Goal: Information Seeking & Learning: Learn about a topic

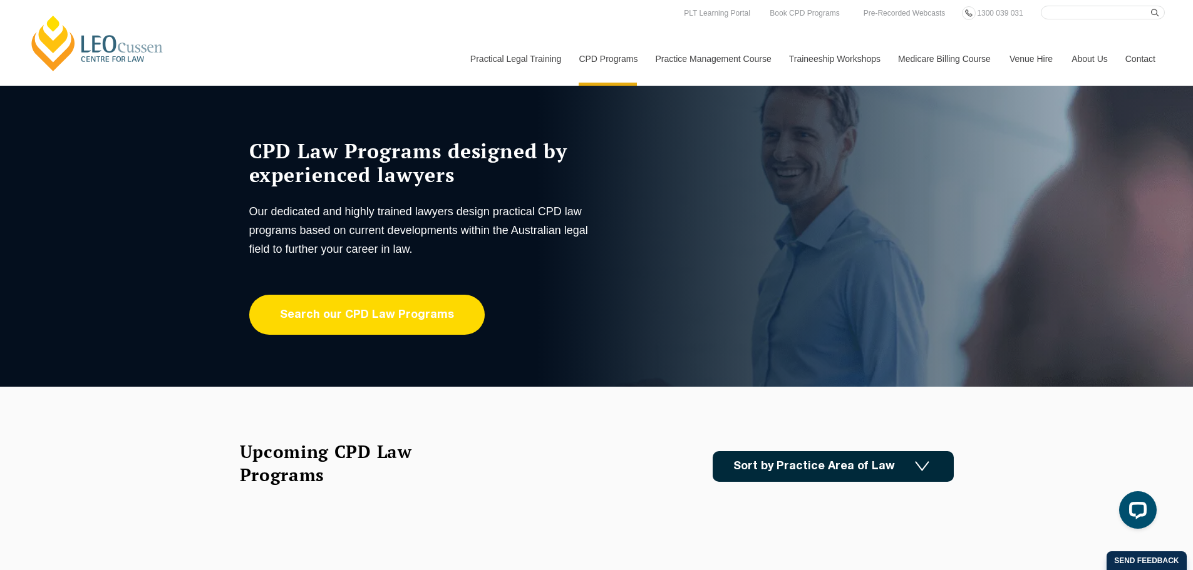
click at [452, 319] on link "Search our CPD Law Programs" at bounding box center [366, 315] width 235 height 40
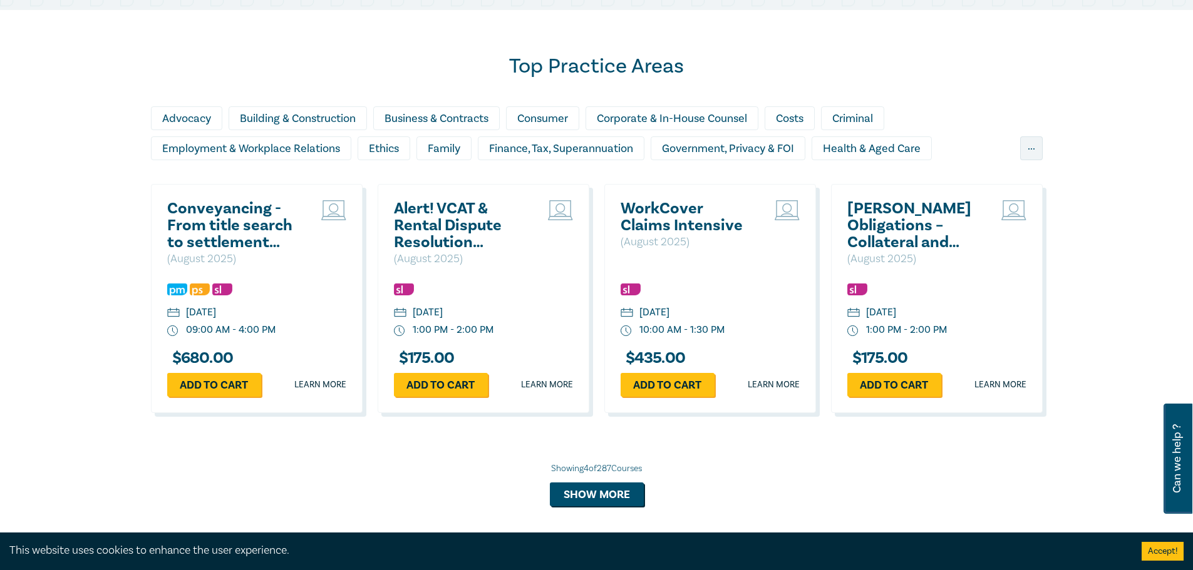
scroll to position [751, 0]
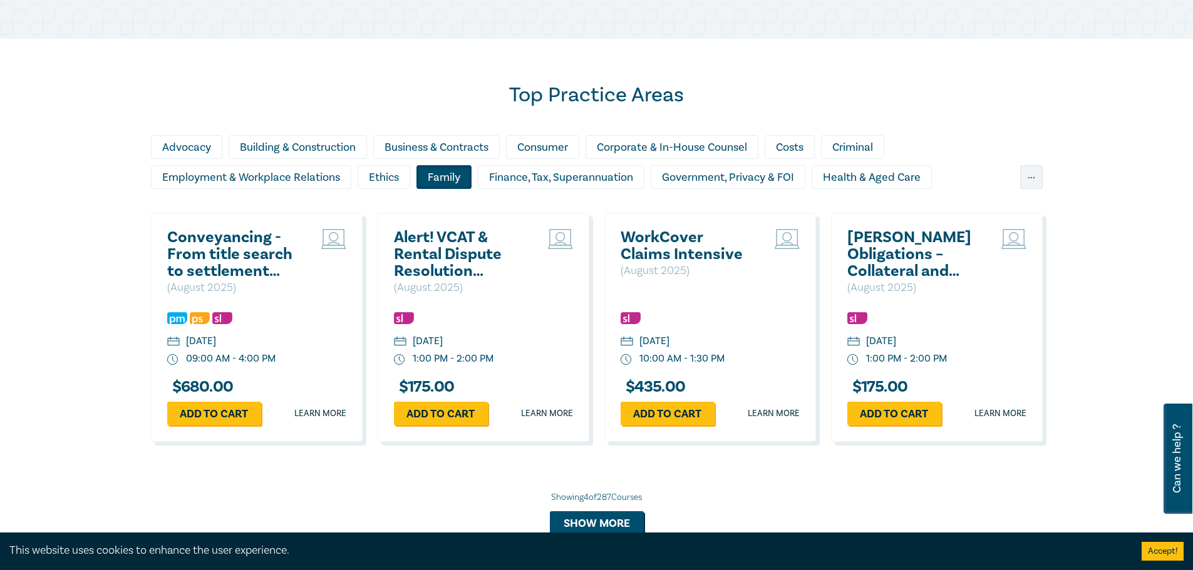
click at [450, 172] on div "Family" at bounding box center [443, 177] width 55 height 24
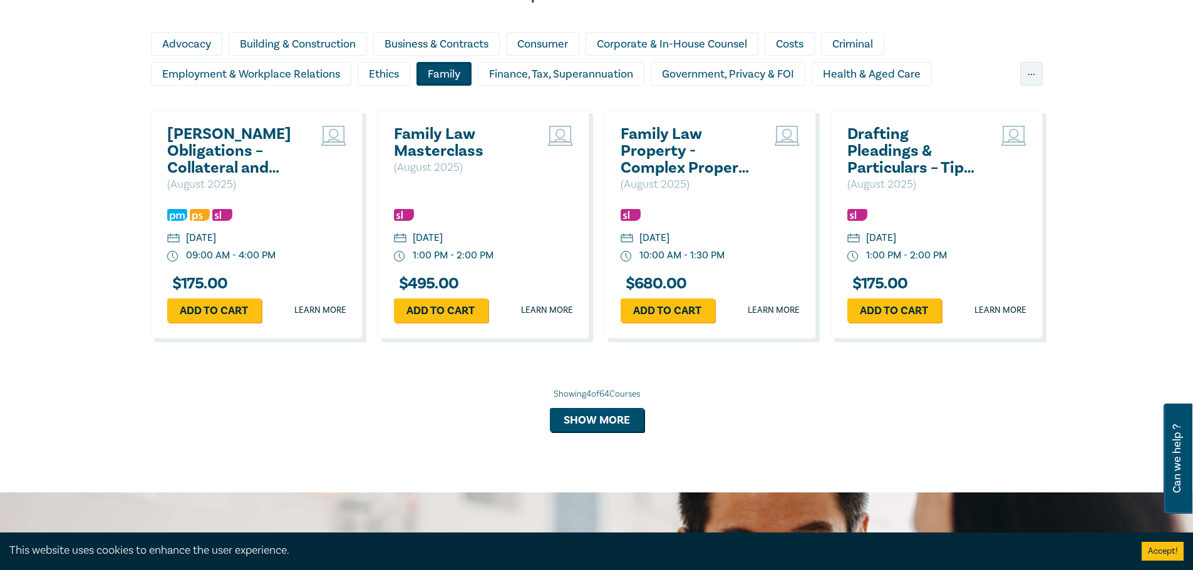
scroll to position [877, 0]
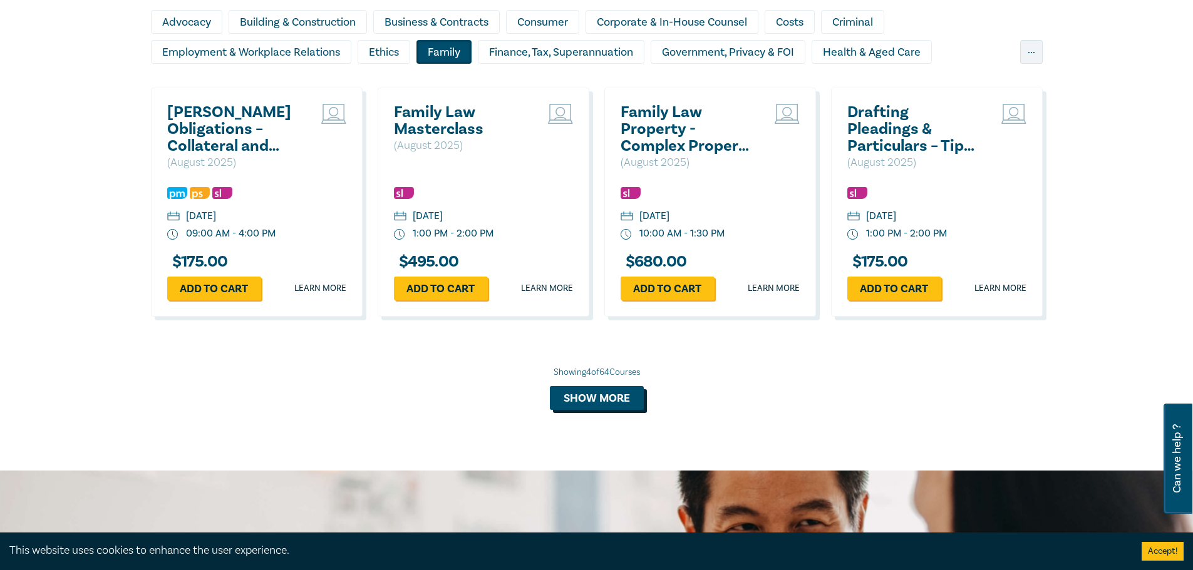
click at [622, 401] on button "Show more" at bounding box center [597, 398] width 94 height 24
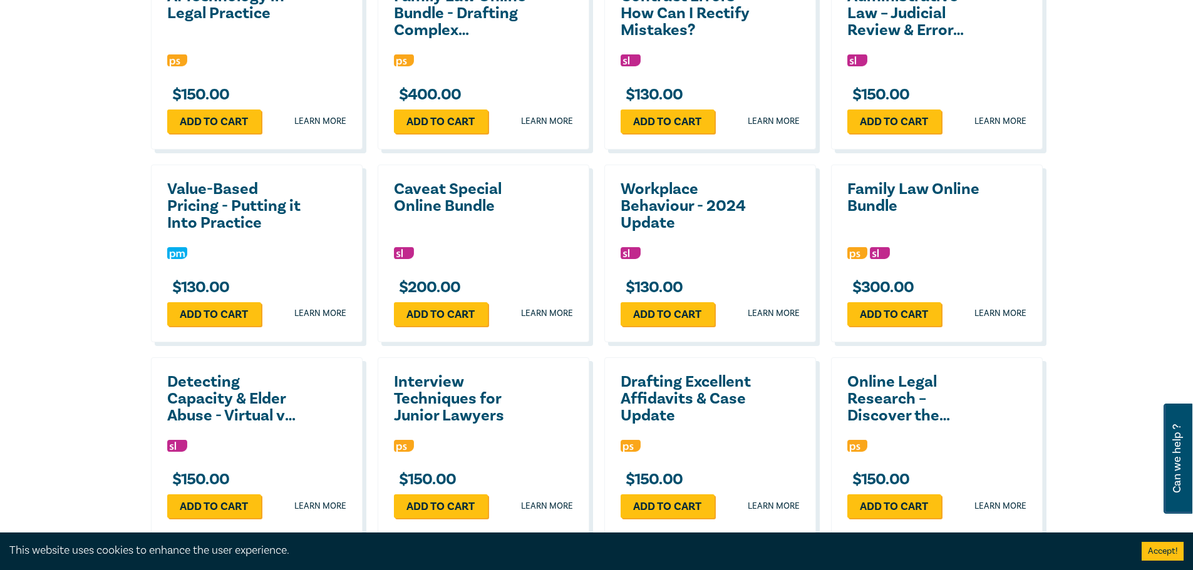
scroll to position [1816, 0]
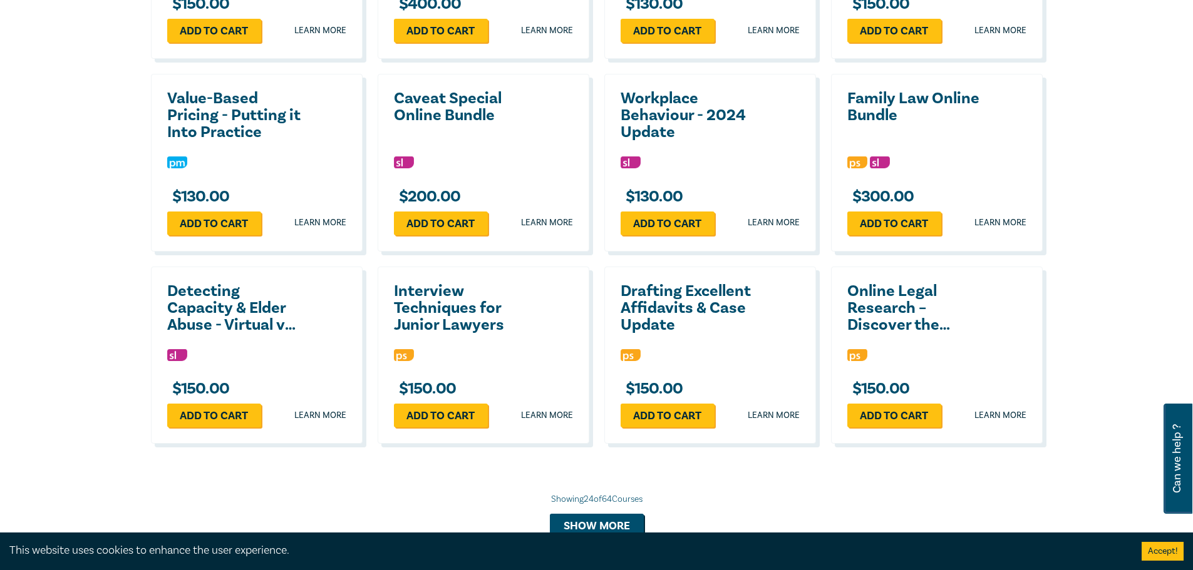
click at [634, 303] on h2 "Drafting Excellent Affidavits & Case Update" at bounding box center [687, 308] width 135 height 51
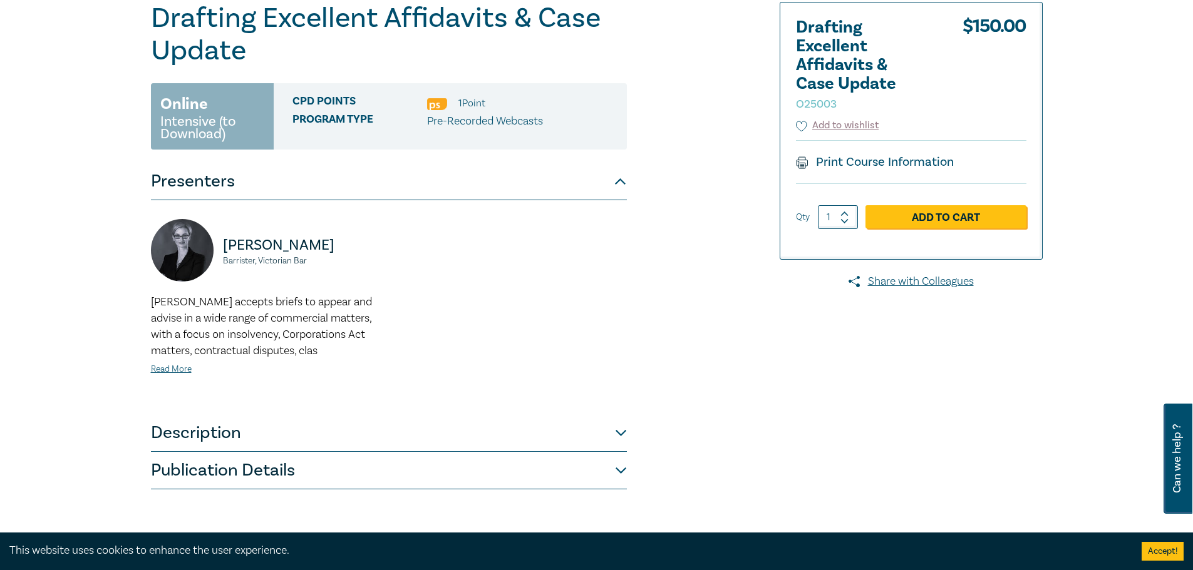
scroll to position [125, 0]
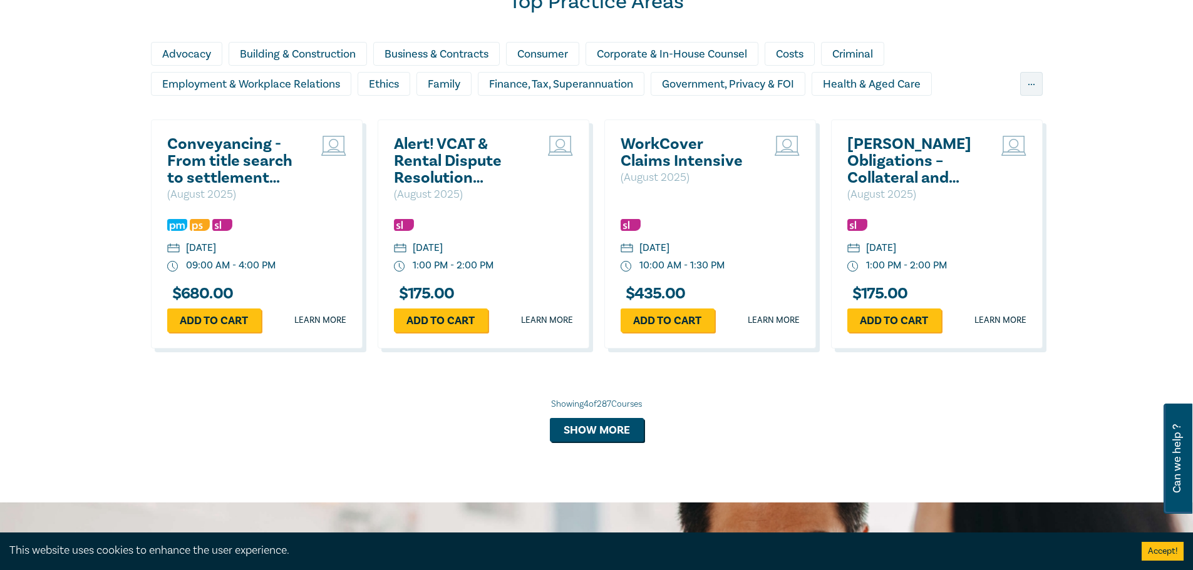
scroll to position [823, 0]
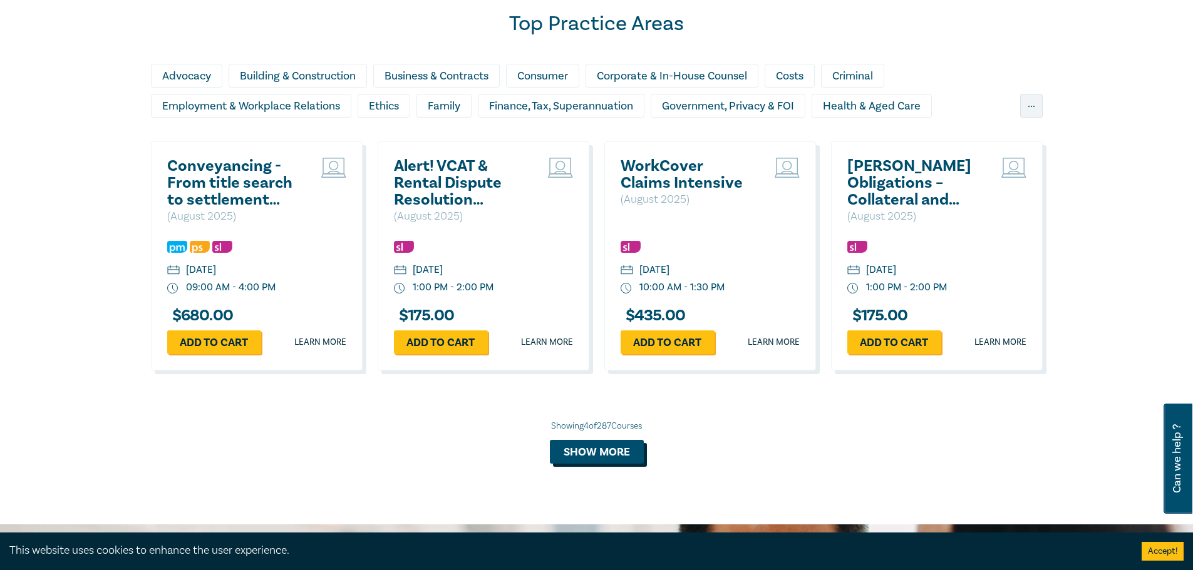
click at [579, 455] on button "Show more" at bounding box center [597, 452] width 94 height 24
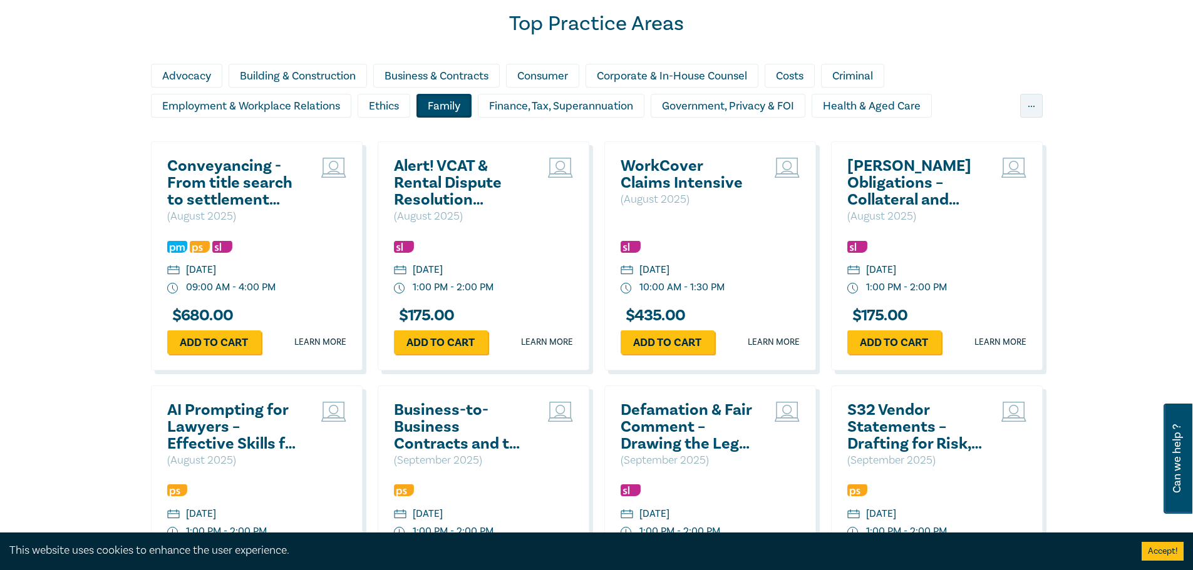
click at [429, 110] on div "Family" at bounding box center [443, 106] width 55 height 24
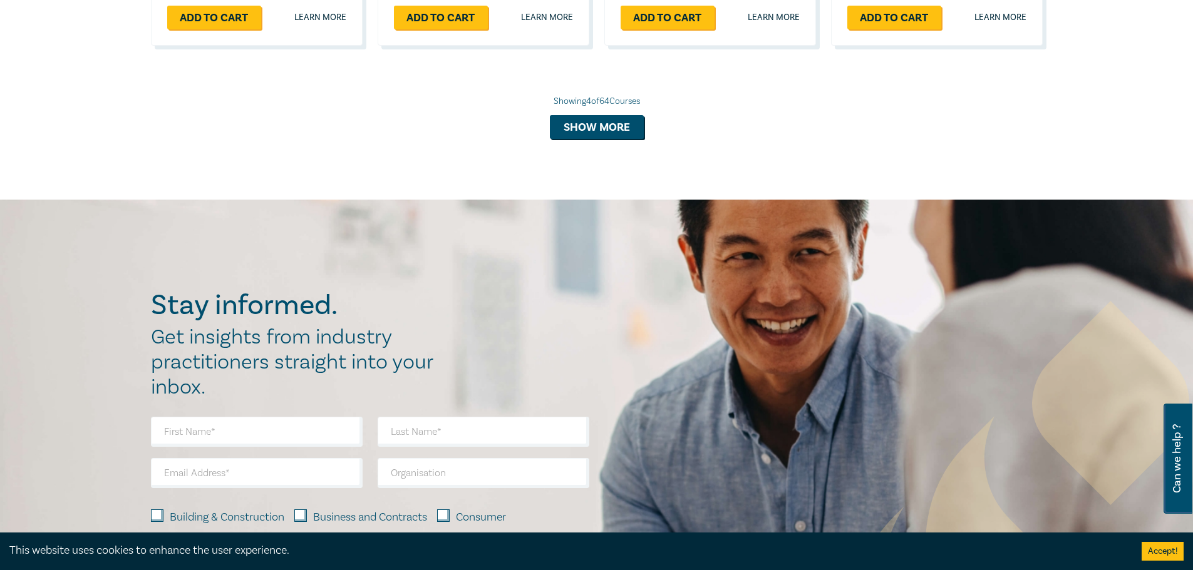
scroll to position [948, 0]
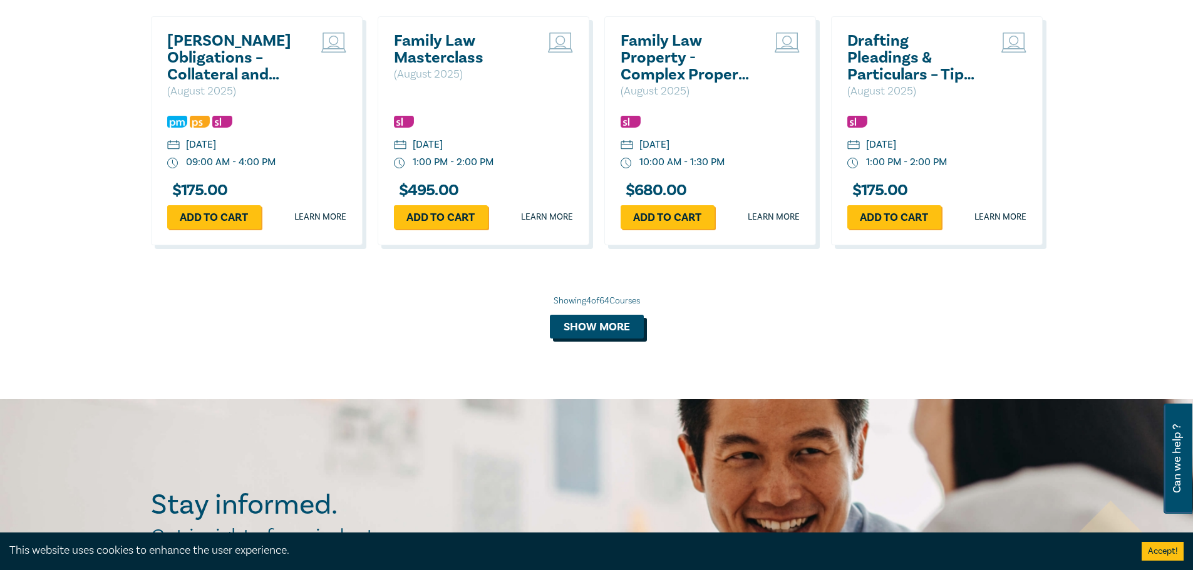
click at [595, 336] on button "Show more" at bounding box center [597, 327] width 94 height 24
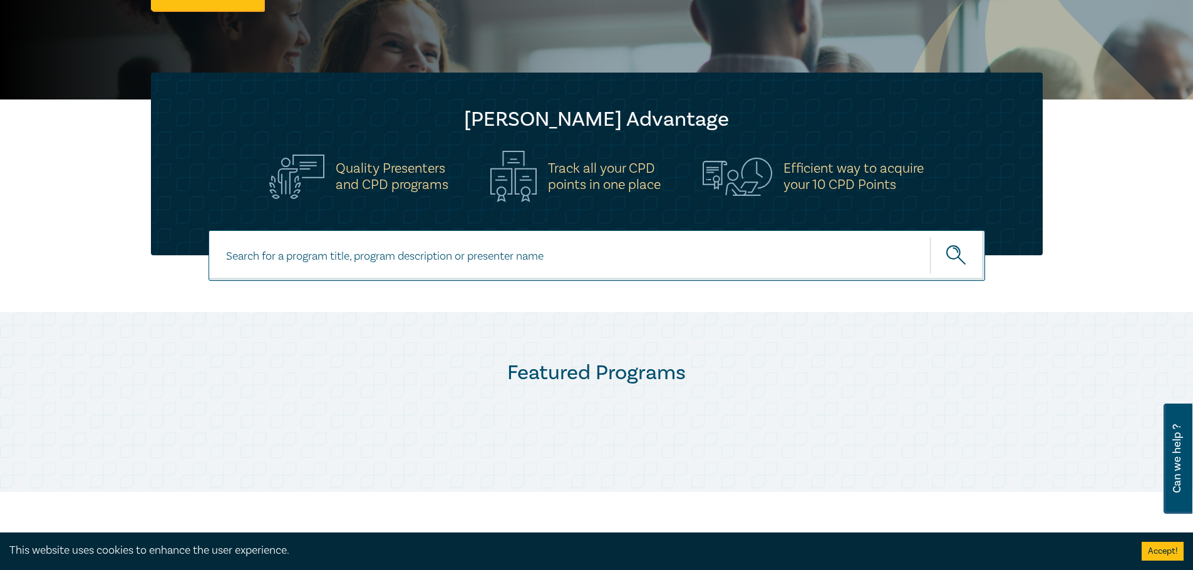
scroll to position [376, 0]
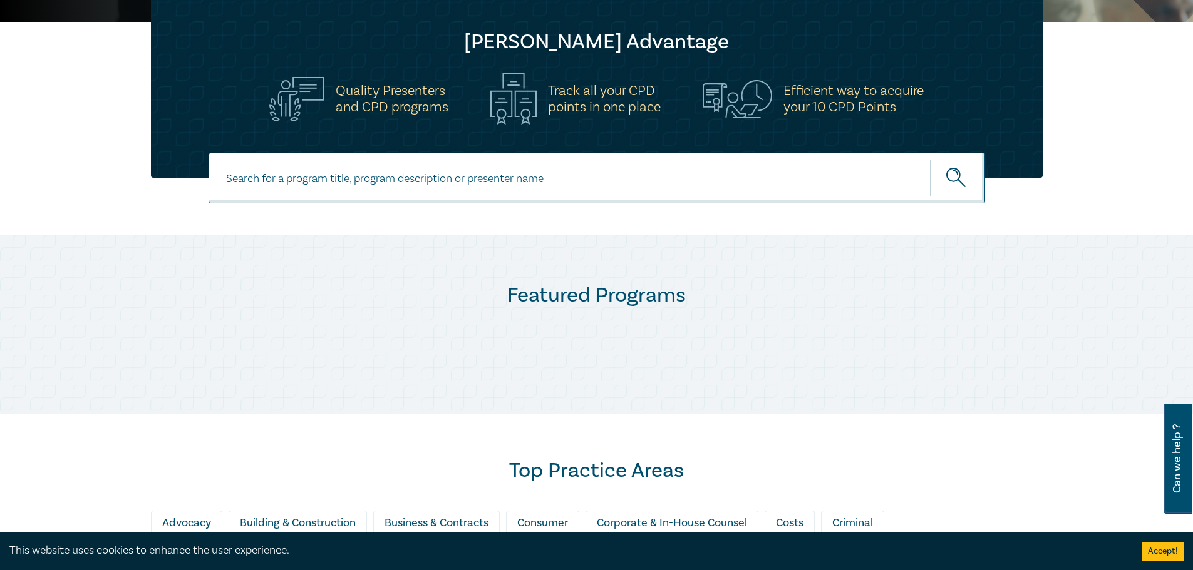
click at [358, 195] on input at bounding box center [596, 178] width 776 height 51
type input "family law"
click at [930, 159] on button "submit" at bounding box center [957, 178] width 55 height 38
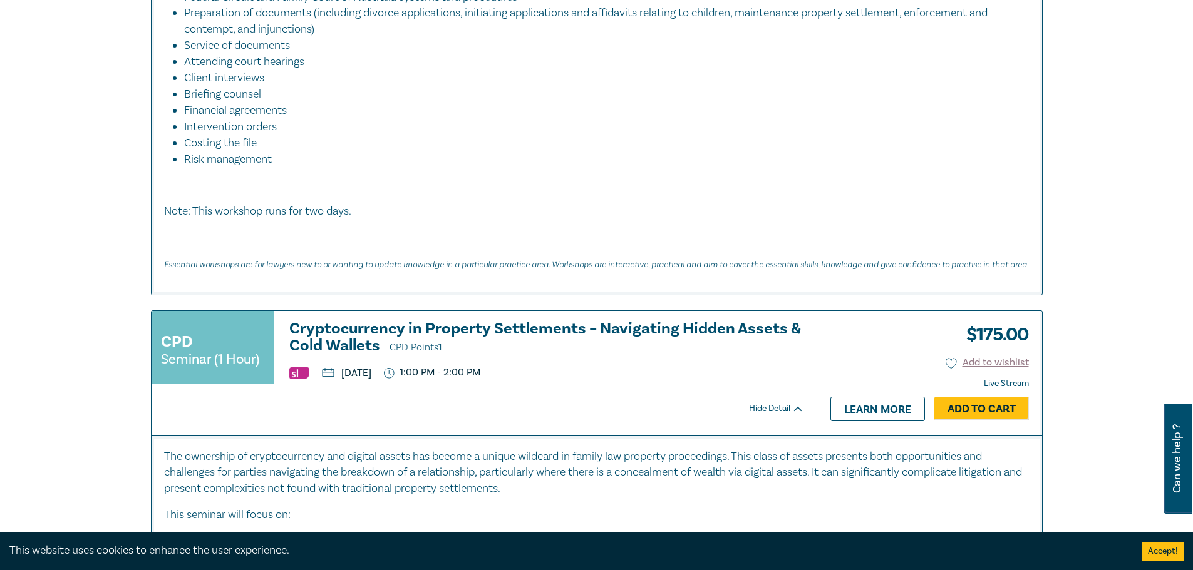
scroll to position [1816, 0]
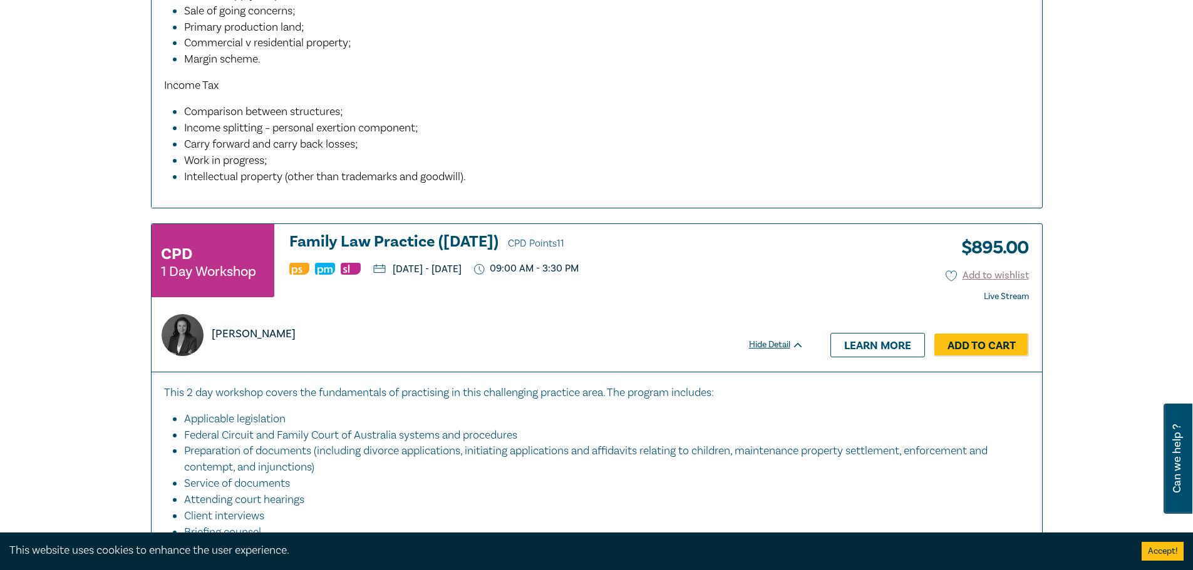
click at [428, 235] on h3 "Family Law Practice (November 2025) CPD Points 11" at bounding box center [546, 243] width 515 height 19
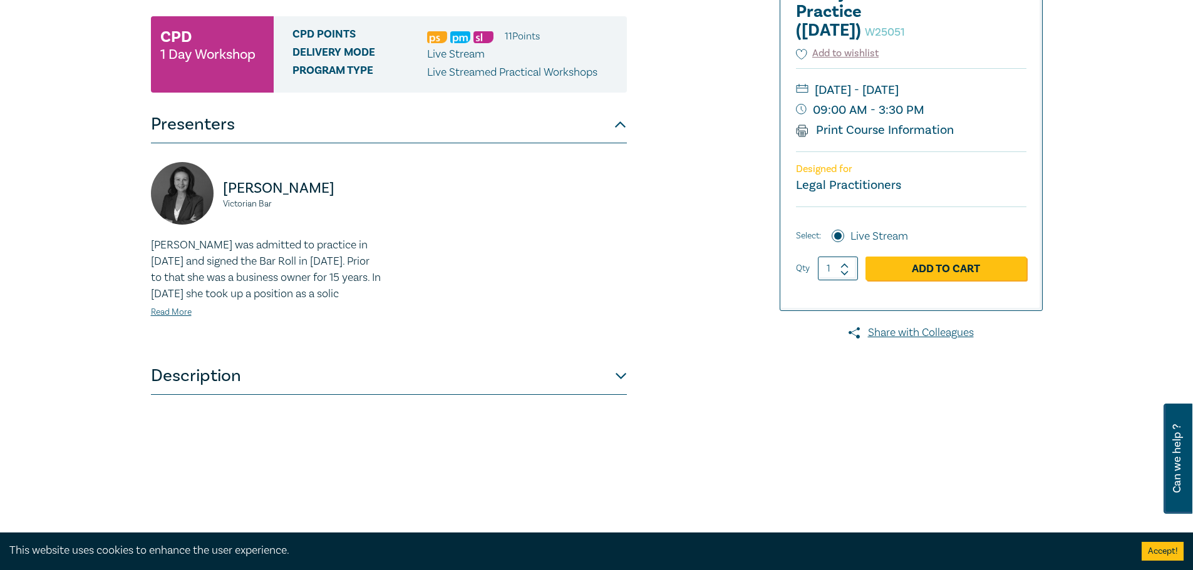
scroll to position [250, 0]
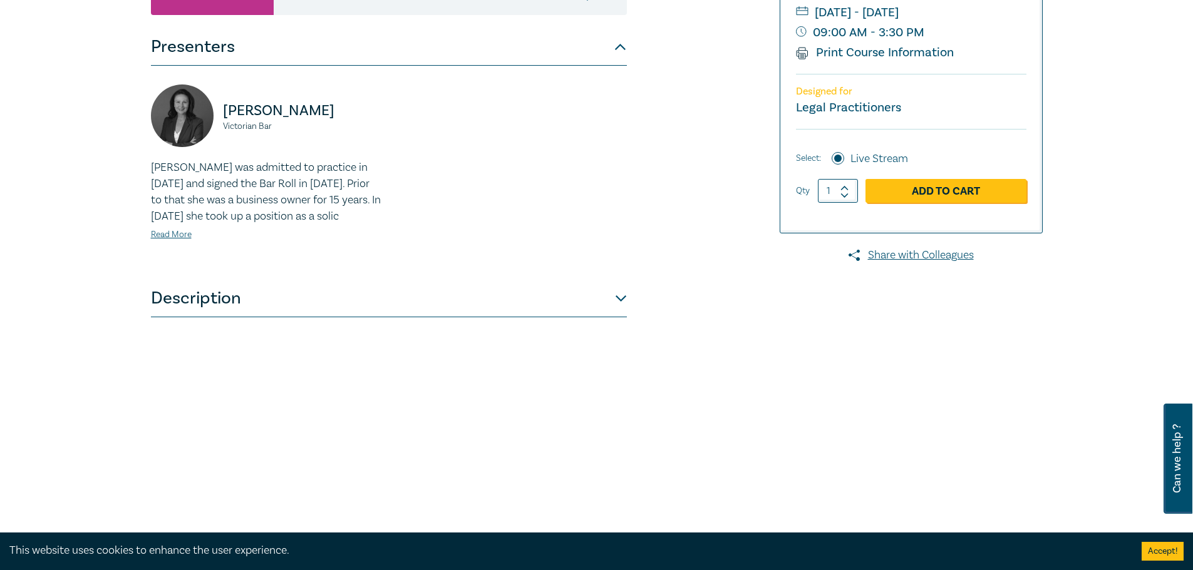
click at [166, 317] on button "Description" at bounding box center [389, 299] width 476 height 38
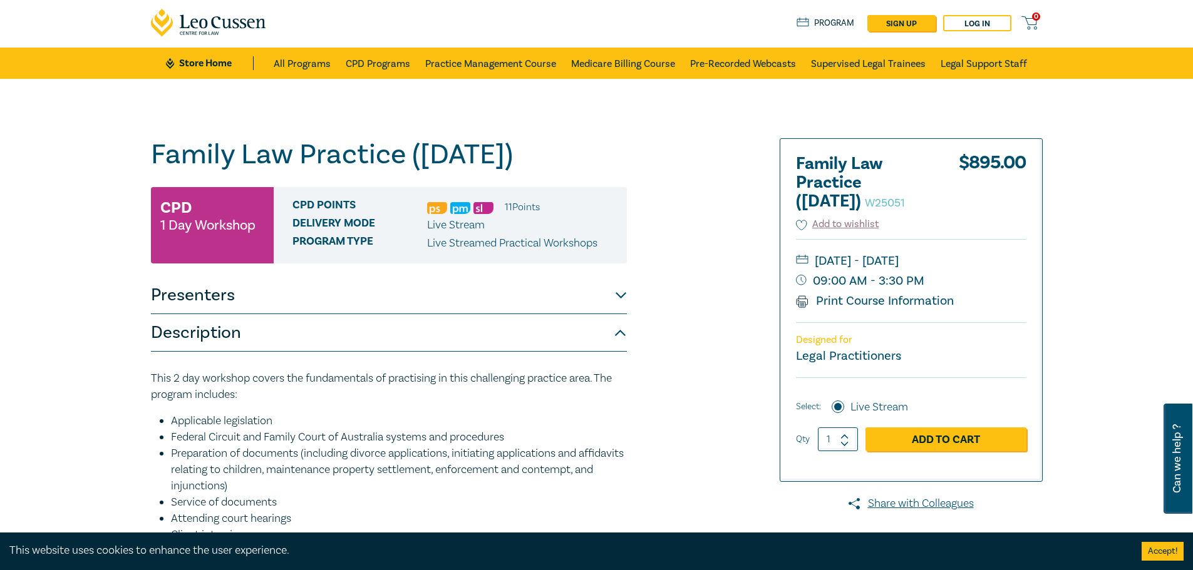
scroll to position [0, 0]
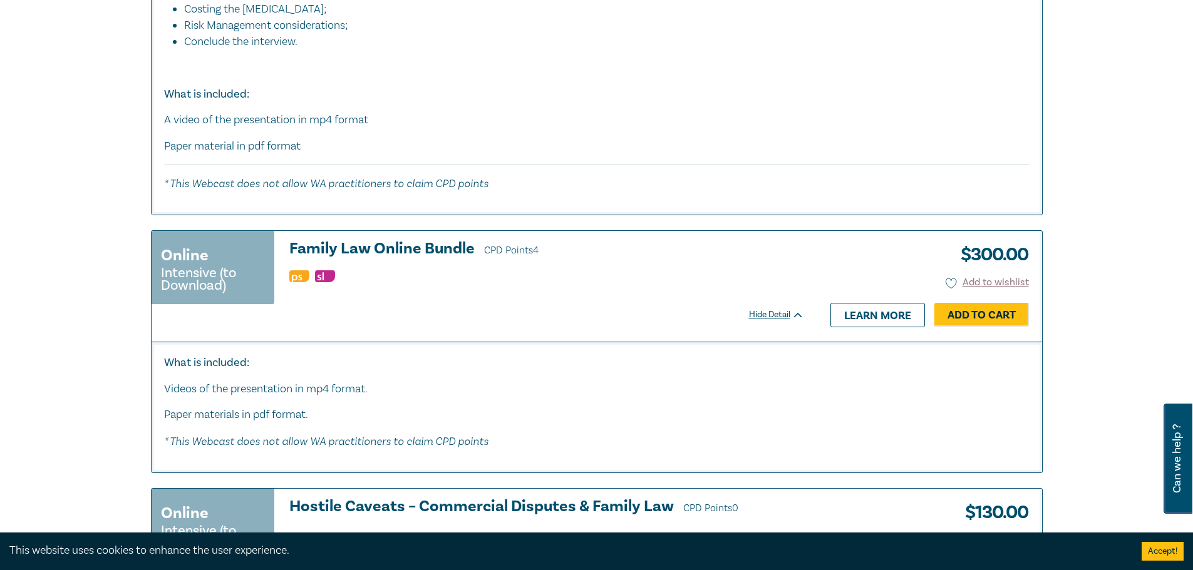
scroll to position [3506, 0]
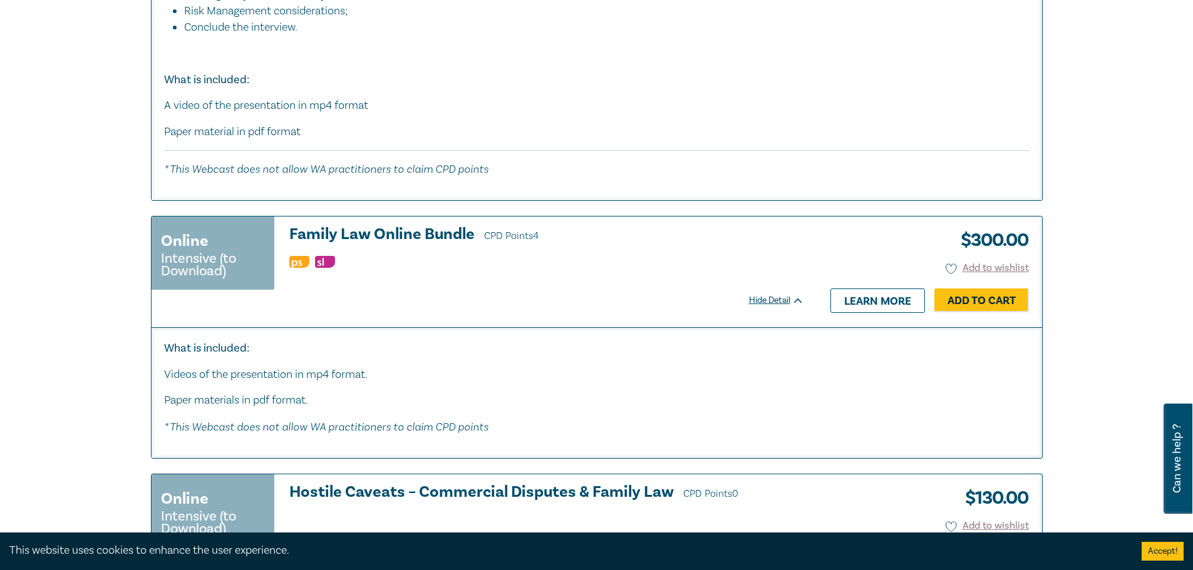
click at [352, 230] on h3 "Family Law Online Bundle CPD Points 4" at bounding box center [546, 235] width 515 height 19
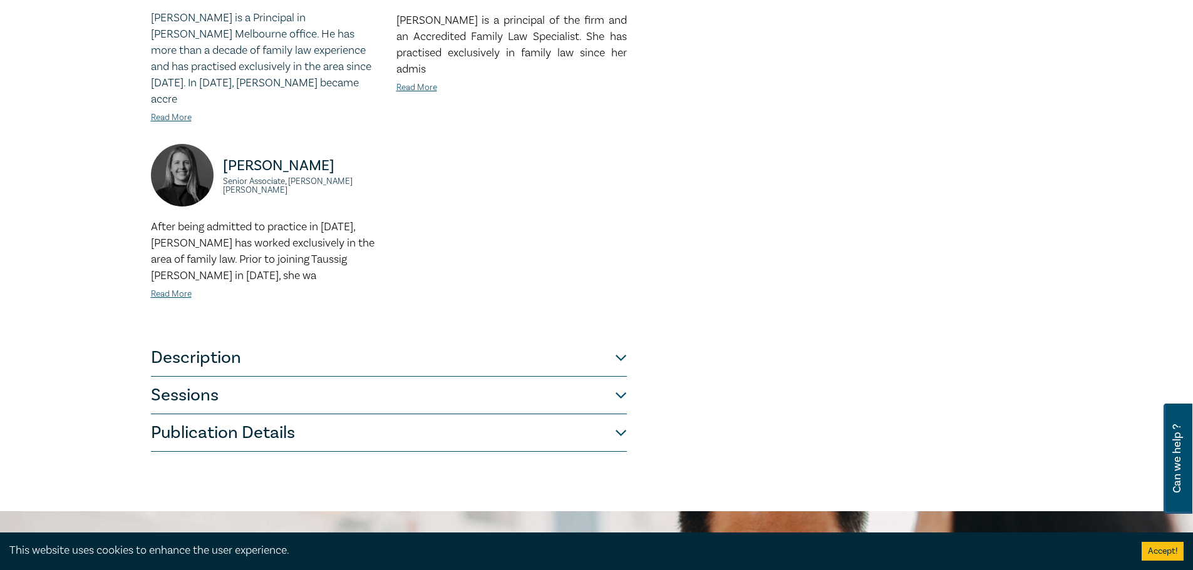
scroll to position [877, 0]
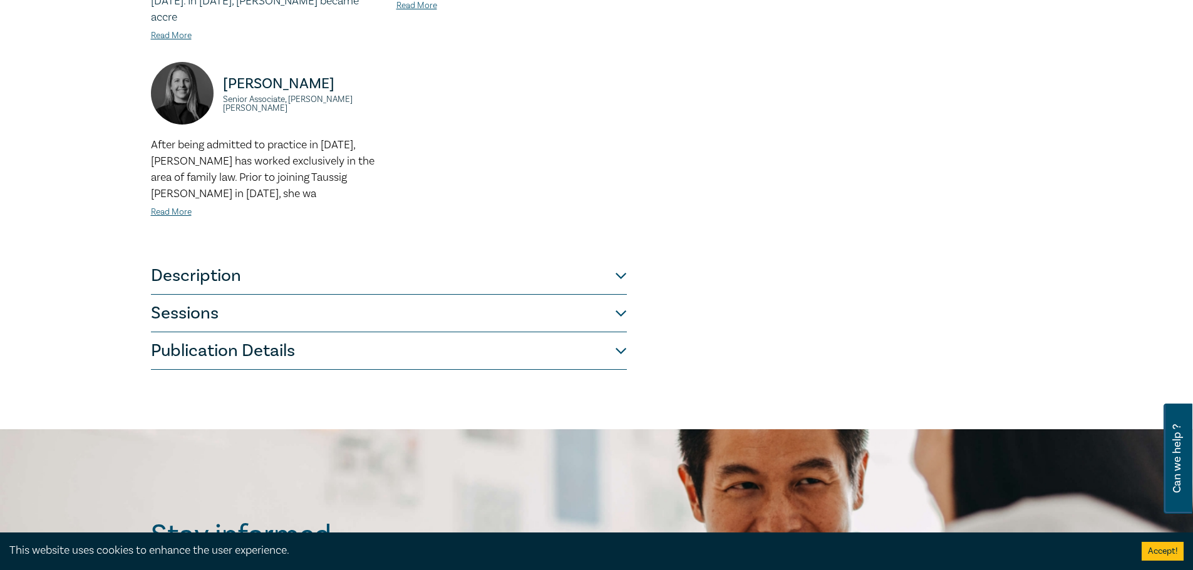
click at [153, 259] on button "Description" at bounding box center [389, 276] width 476 height 38
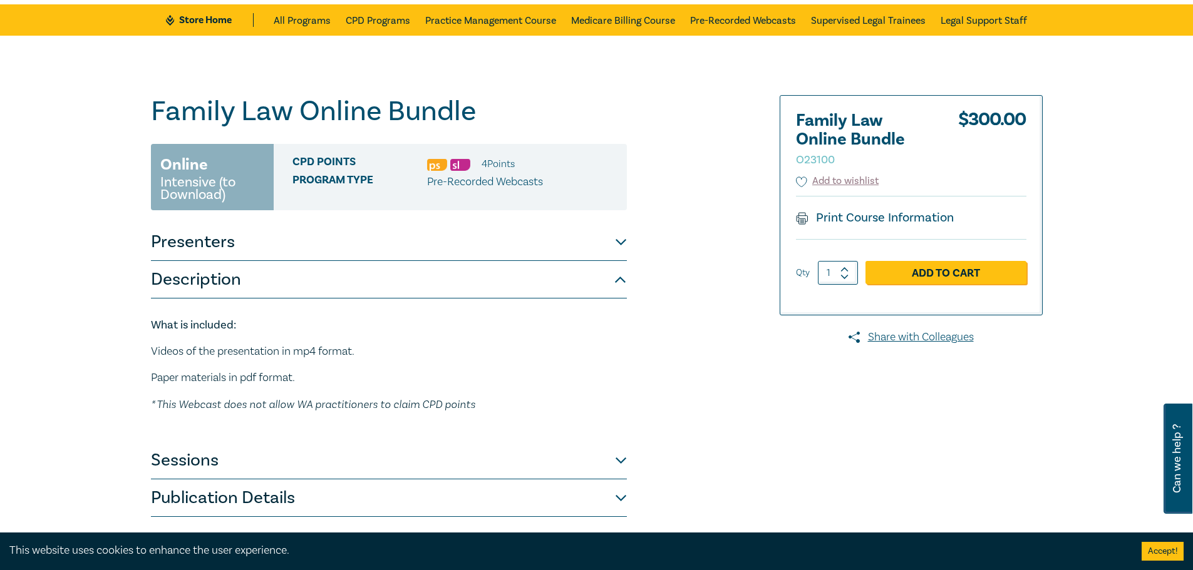
scroll to position [0, 0]
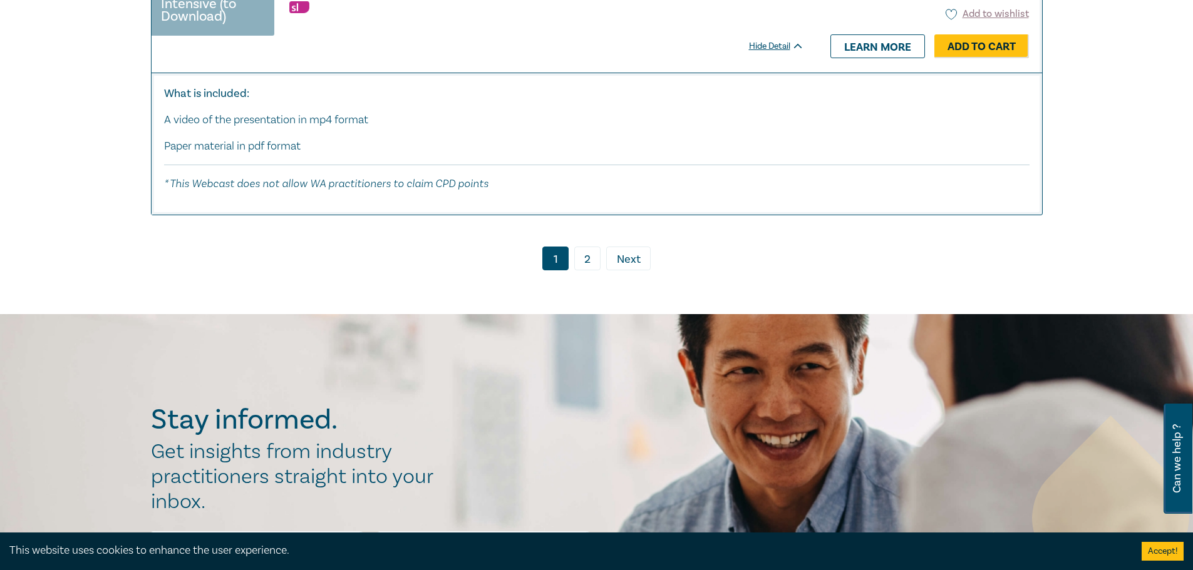
scroll to position [6073, 0]
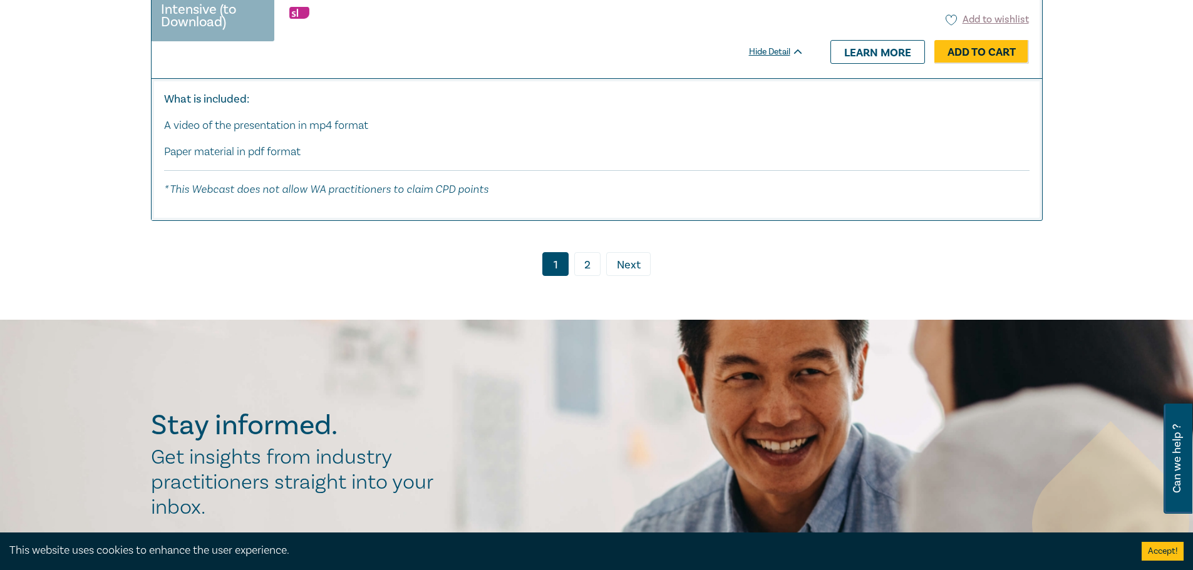
click at [595, 254] on link "2" at bounding box center [587, 264] width 26 height 24
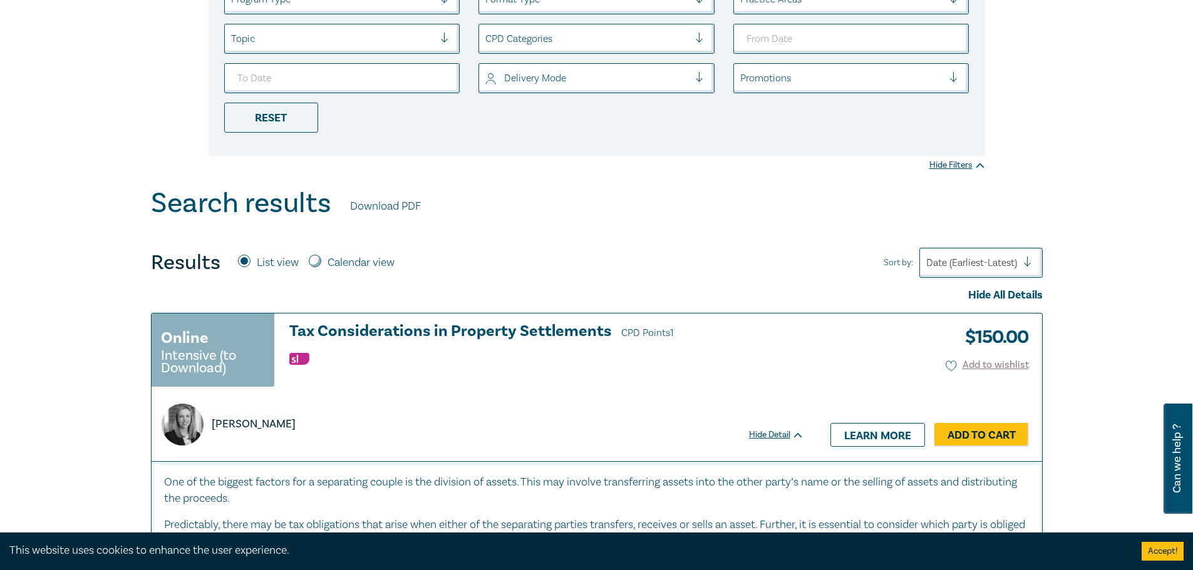
scroll to position [177, 0]
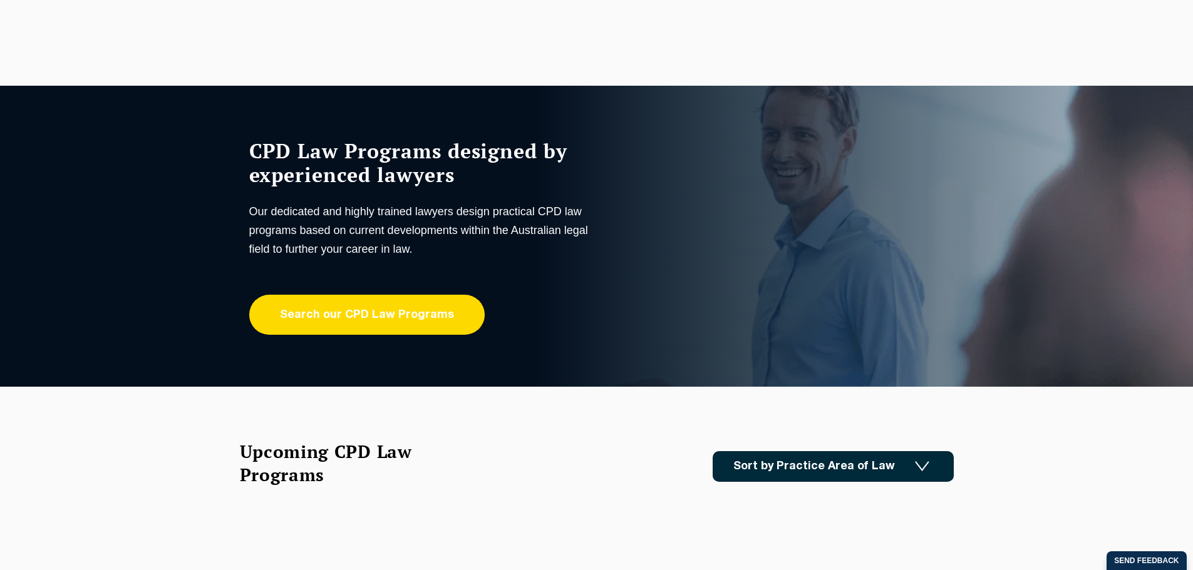
drag, startPoint x: 0, startPoint y: 0, endPoint x: 343, endPoint y: 327, distance: 473.9
click at [343, 327] on link "Search our CPD Law Programs" at bounding box center [366, 315] width 235 height 40
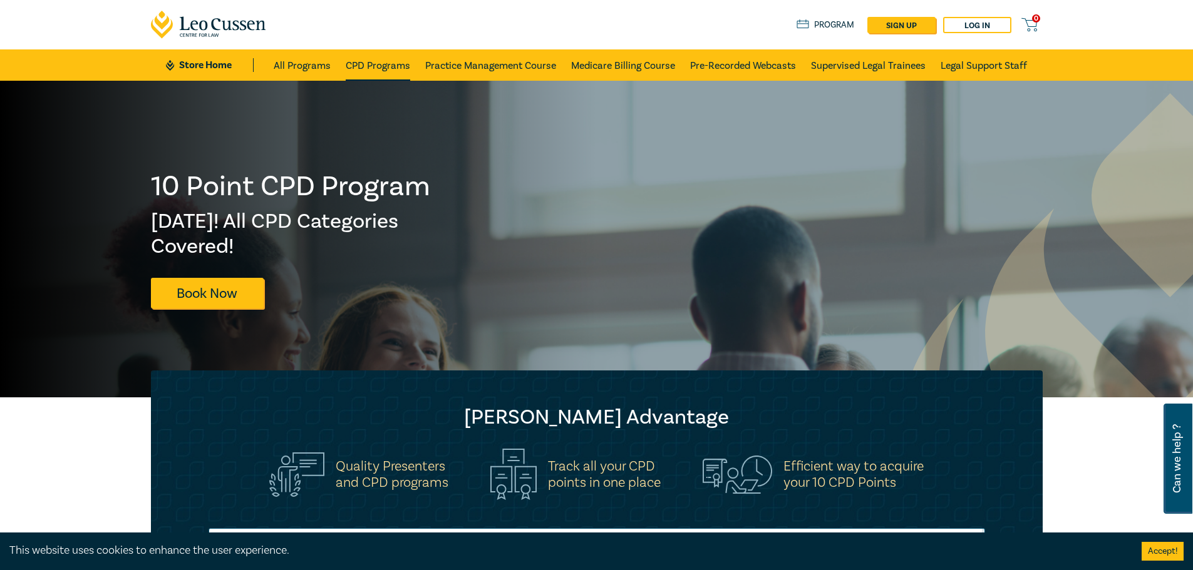
click at [361, 68] on link "CPD Programs" at bounding box center [378, 64] width 64 height 31
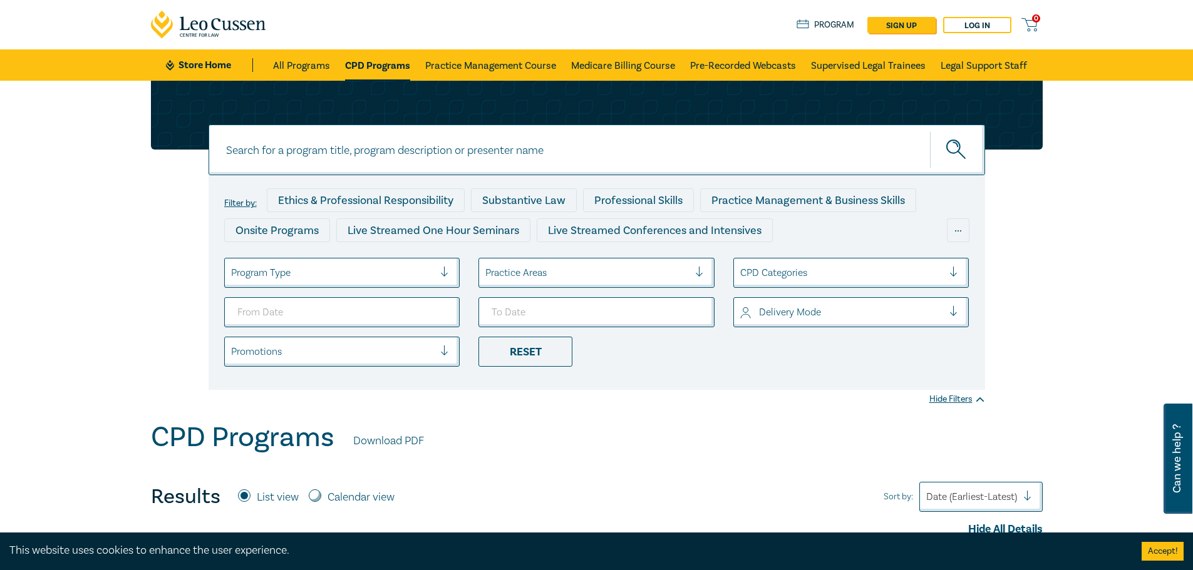
click at [361, 147] on input at bounding box center [596, 150] width 776 height 51
type input "family law"
click at [930, 131] on button "submit" at bounding box center [957, 150] width 55 height 38
click at [957, 148] on icon "submit" at bounding box center [957, 151] width 22 height 22
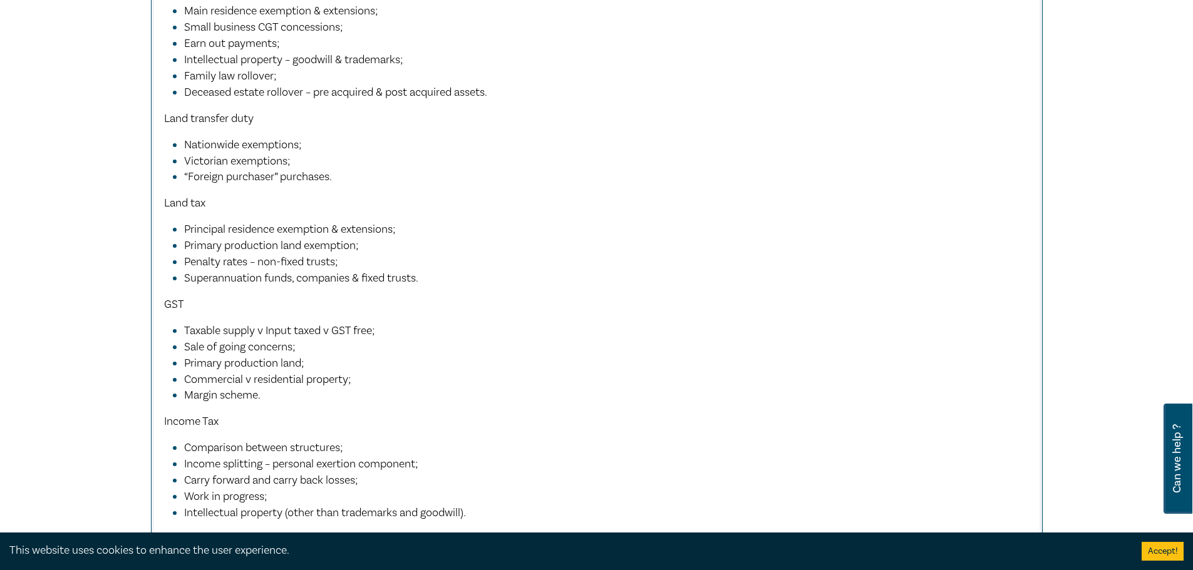
scroll to position [1878, 0]
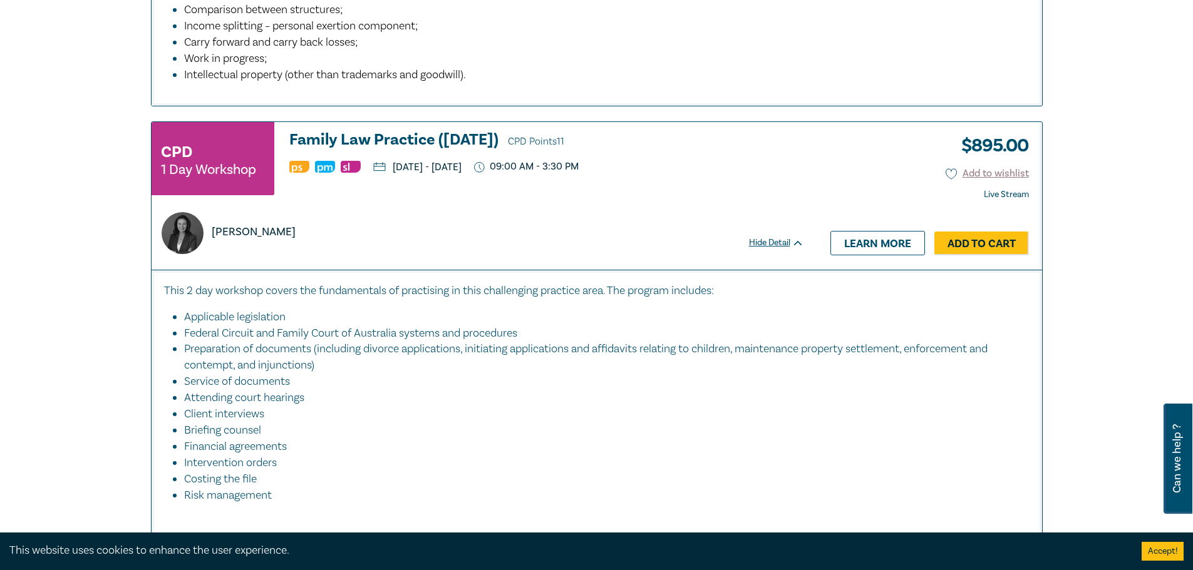
click at [500, 134] on h3 "Family Law Practice (November 2025) CPD Points 11" at bounding box center [546, 140] width 515 height 19
